Goal: Navigation & Orientation: Go to known website

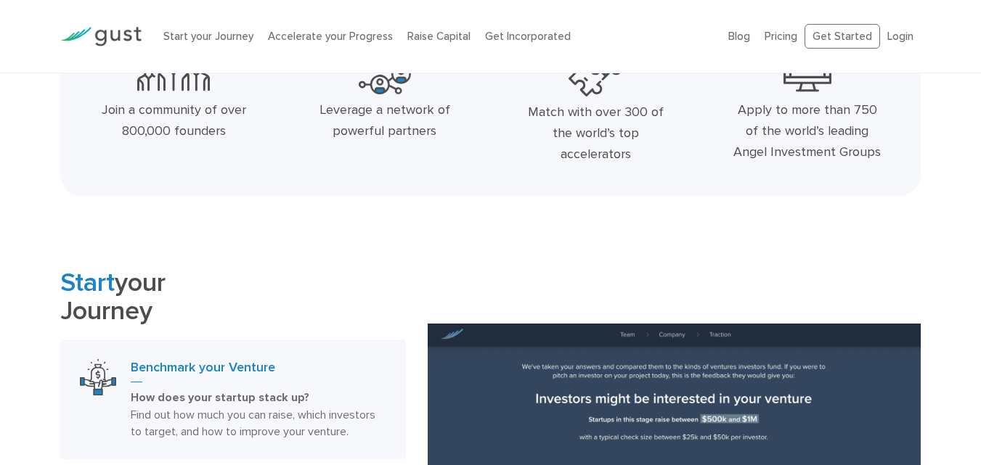
click at [480, 141] on div "Leverage a network of powerful partners" at bounding box center [385, 106] width 211 height 141
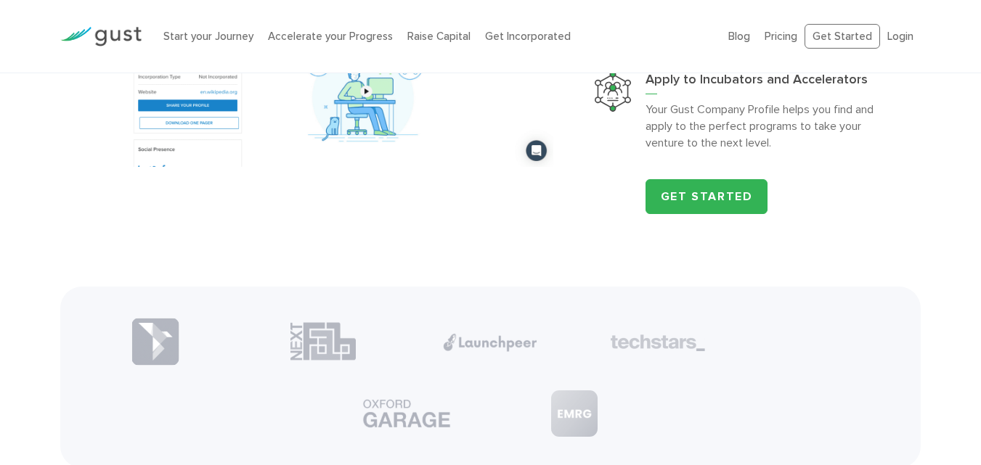
scroll to position [1670, 0]
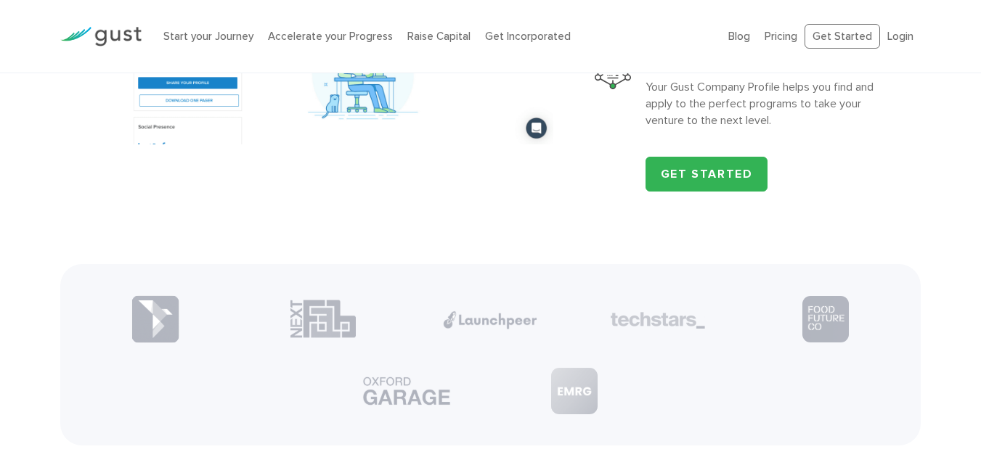
scroll to position [1598, 0]
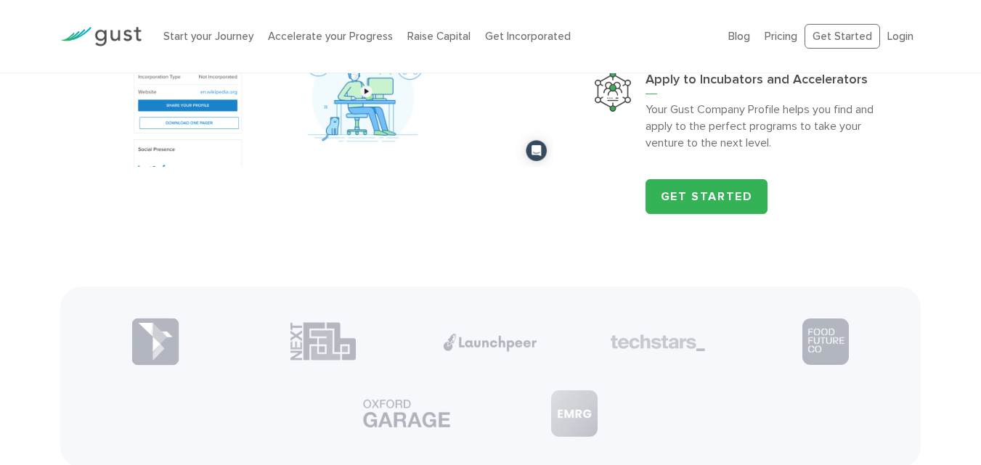
click at [897, 36] on link "Login" at bounding box center [900, 36] width 26 height 13
